Goal: Task Accomplishment & Management: Complete application form

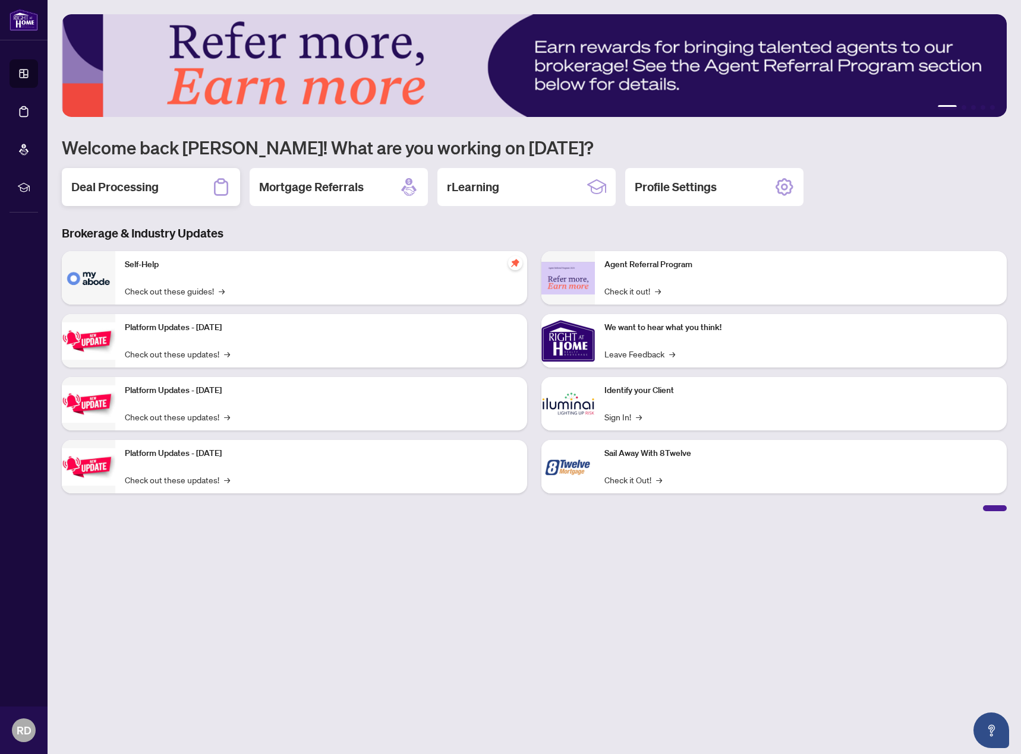
click at [166, 186] on div "Deal Processing" at bounding box center [151, 187] width 178 height 38
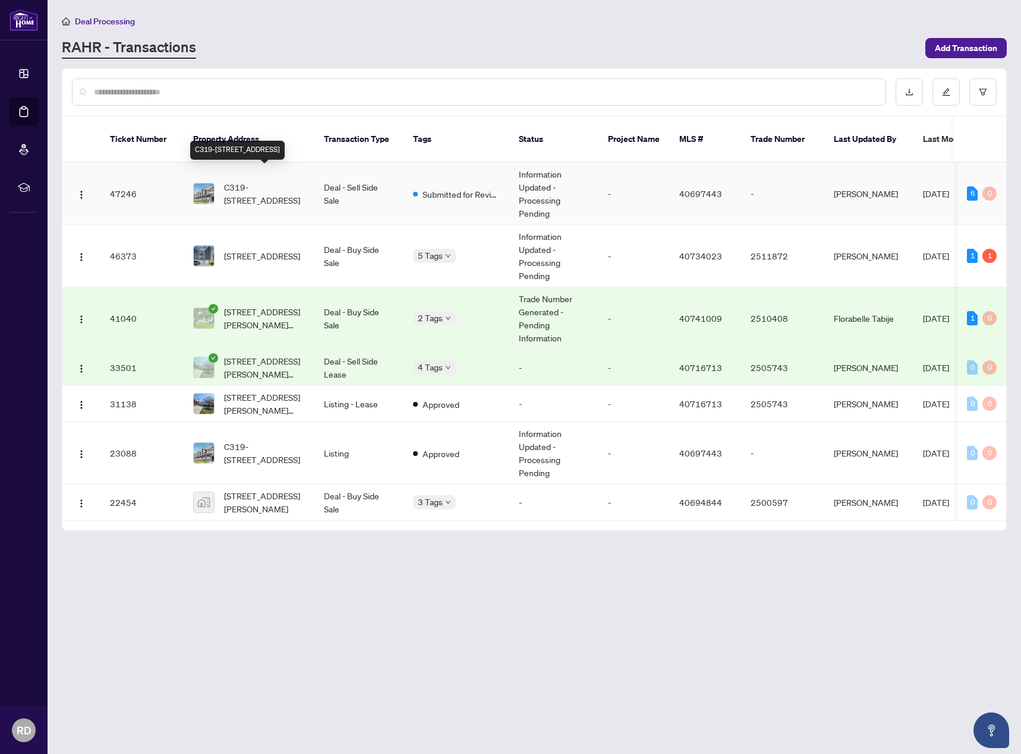
click at [276, 181] on span "C319-[STREET_ADDRESS]" at bounding box center [264, 194] width 81 height 26
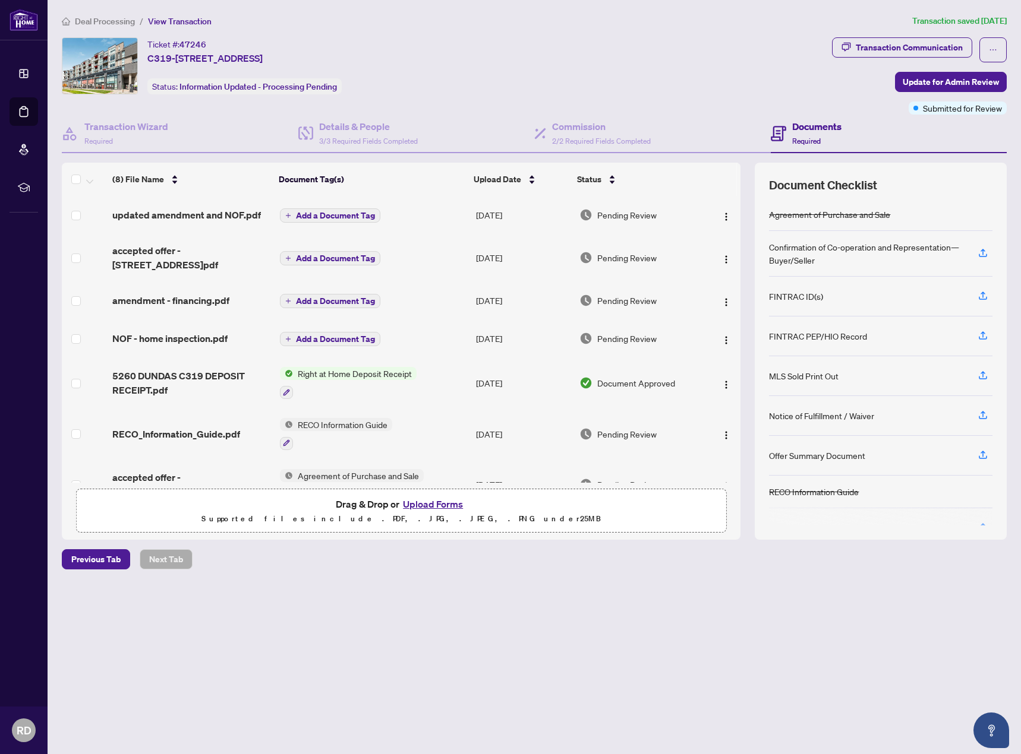
click at [435, 502] on button "Upload Forms" at bounding box center [432, 504] width 67 height 15
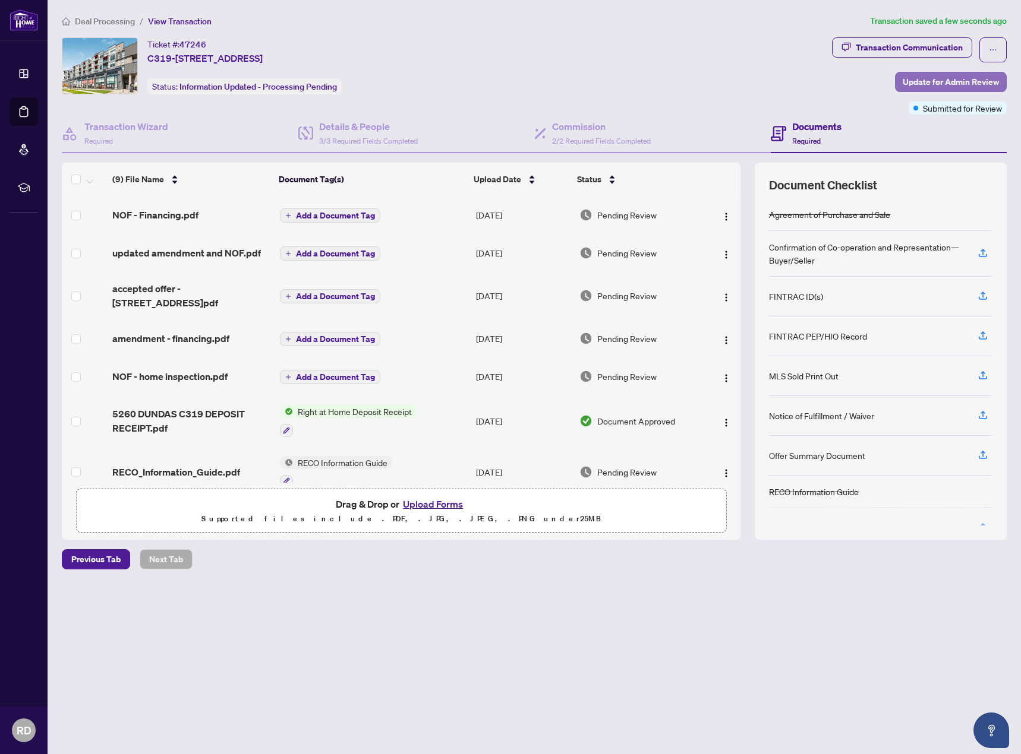
click at [924, 82] on span "Update for Admin Review" at bounding box center [950, 81] width 96 height 19
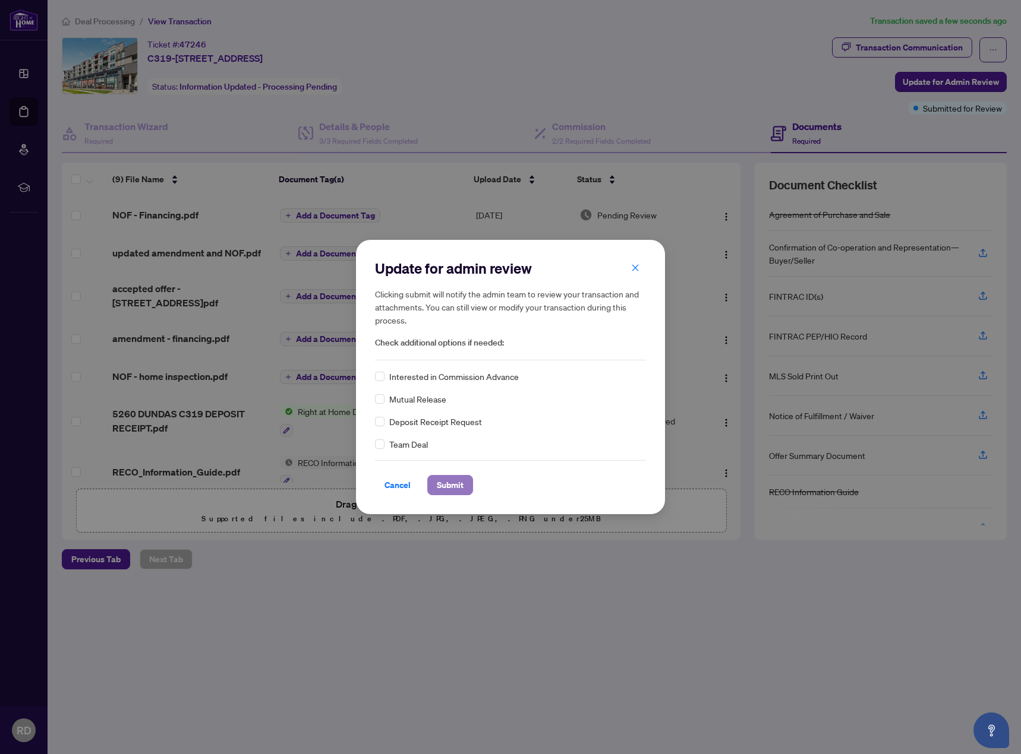
click at [453, 488] on span "Submit" at bounding box center [450, 485] width 27 height 19
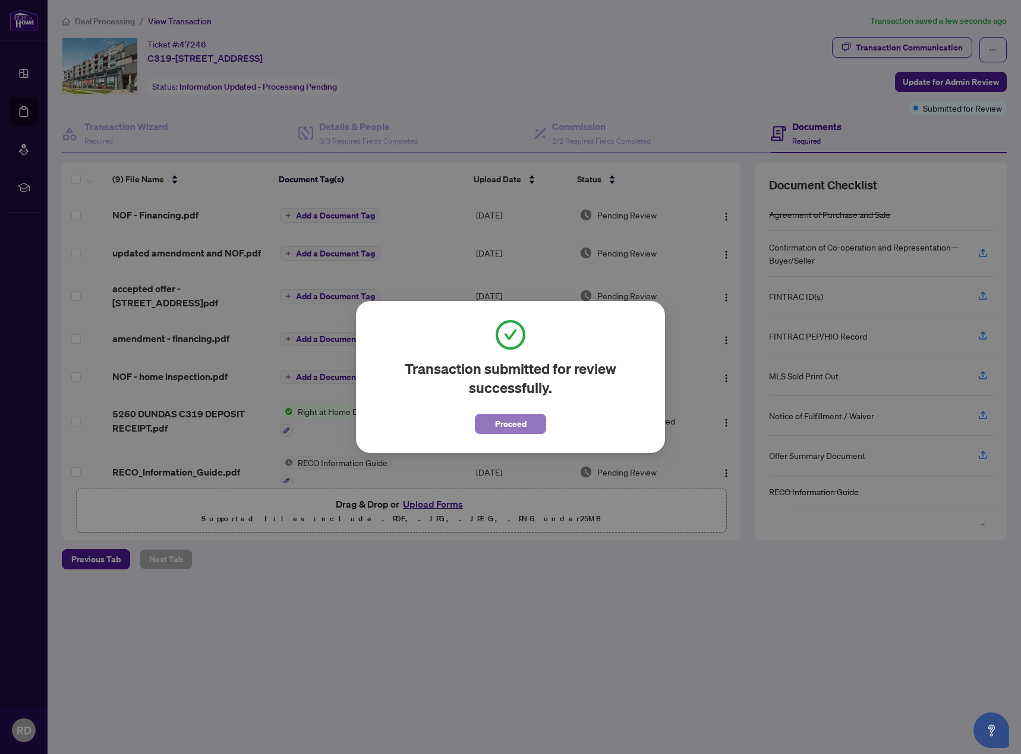
click at [513, 419] on span "Proceed" at bounding box center [510, 424] width 31 height 19
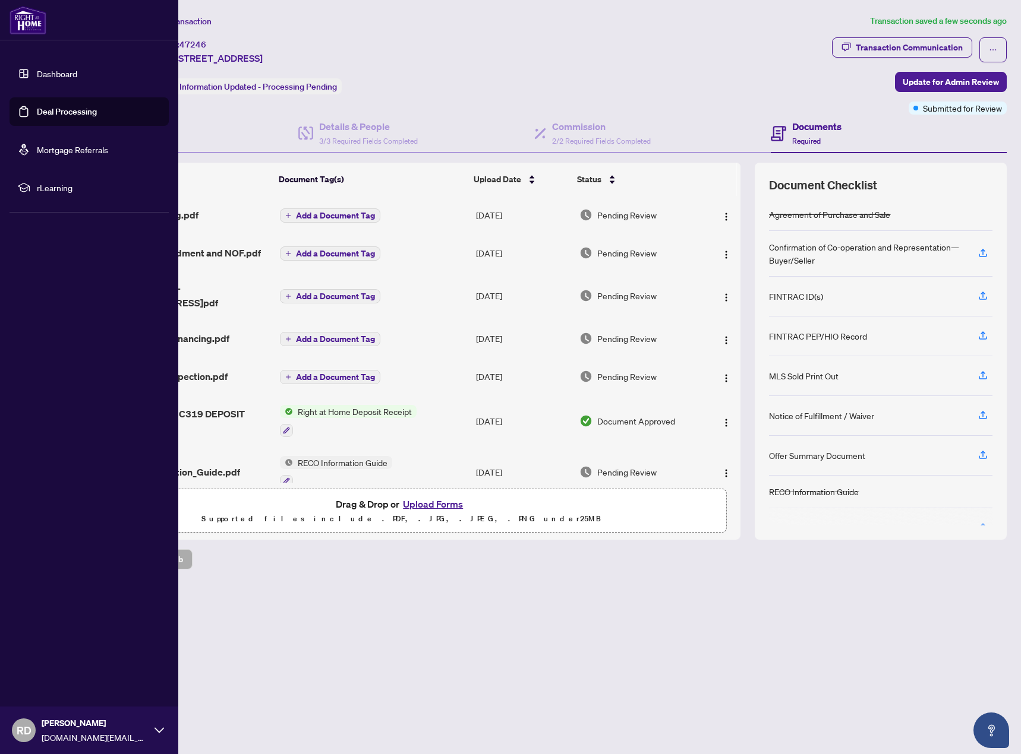
click at [32, 727] on span "RD" at bounding box center [24, 731] width 24 height 24
click at [49, 664] on span "Logout" at bounding box center [47, 659] width 27 height 19
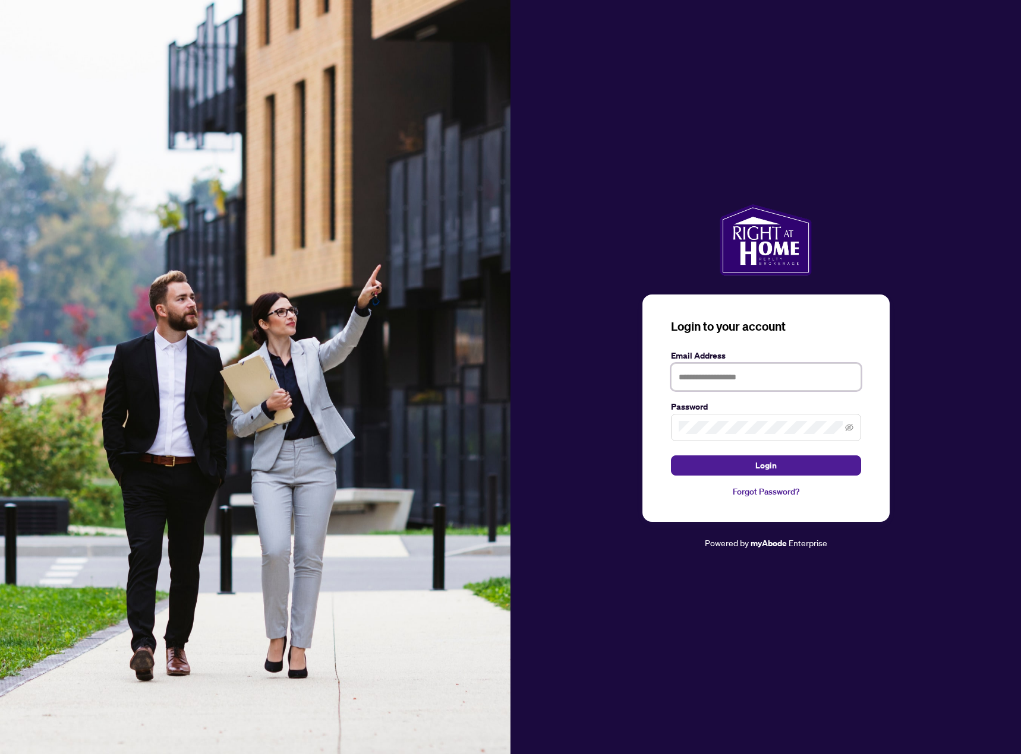
type input "**********"
